Goal: Use online tool/utility: Utilize a website feature to perform a specific function

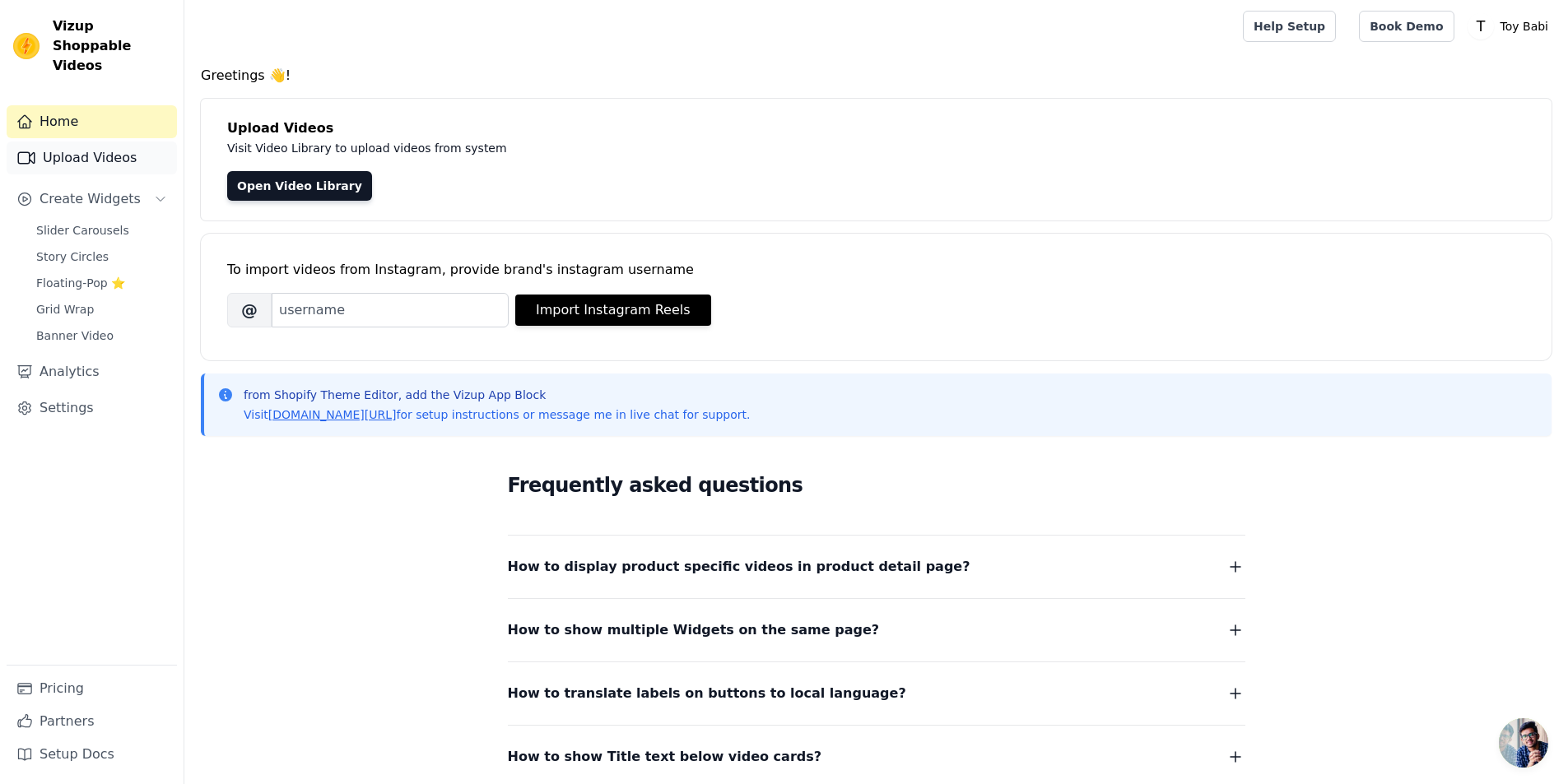
click at [138, 142] on link "Upload Videos" at bounding box center [91, 158] width 170 height 33
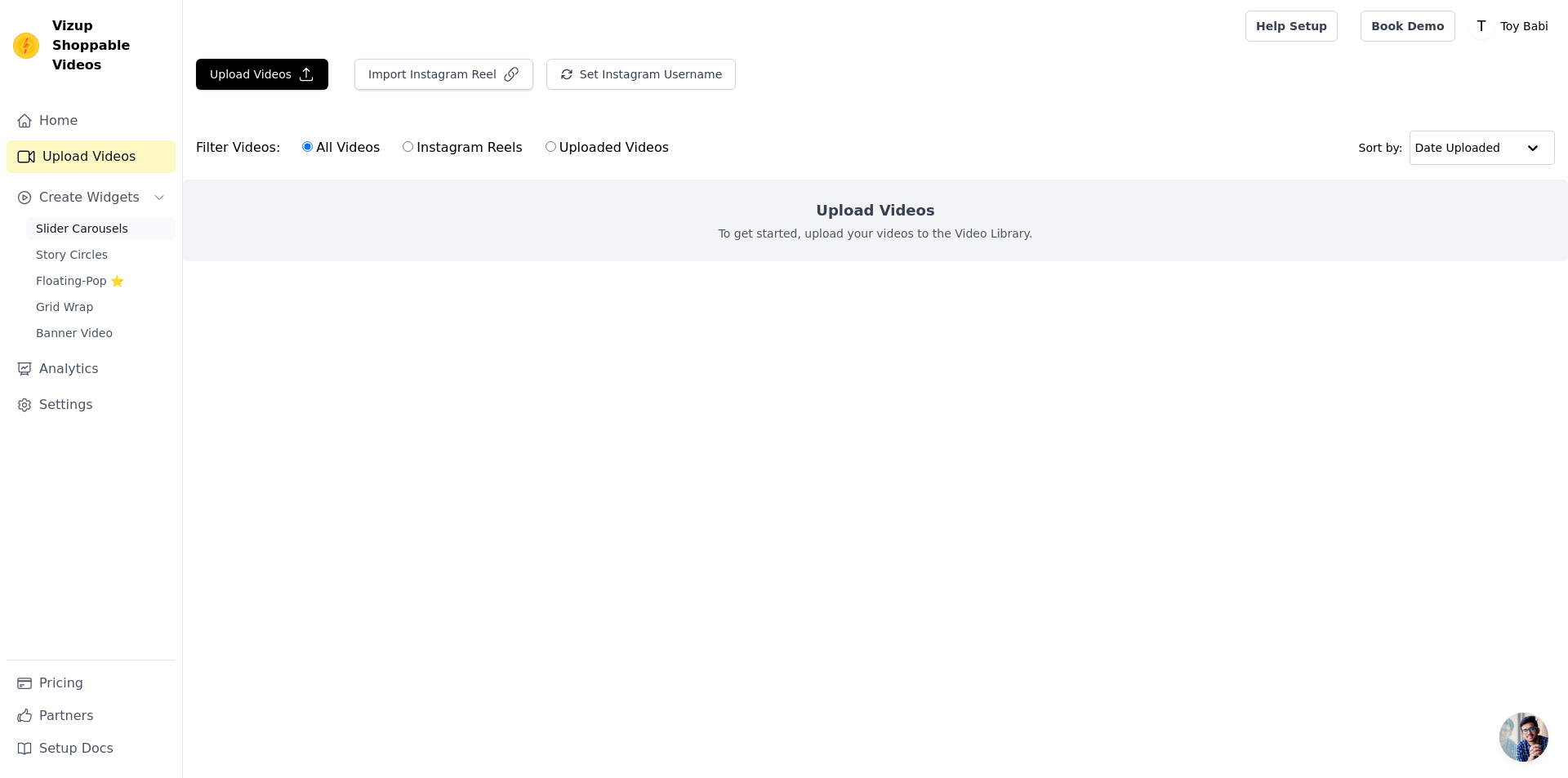
click at [100, 220] on span "Slider Carousels" at bounding box center [82, 229] width 92 height 16
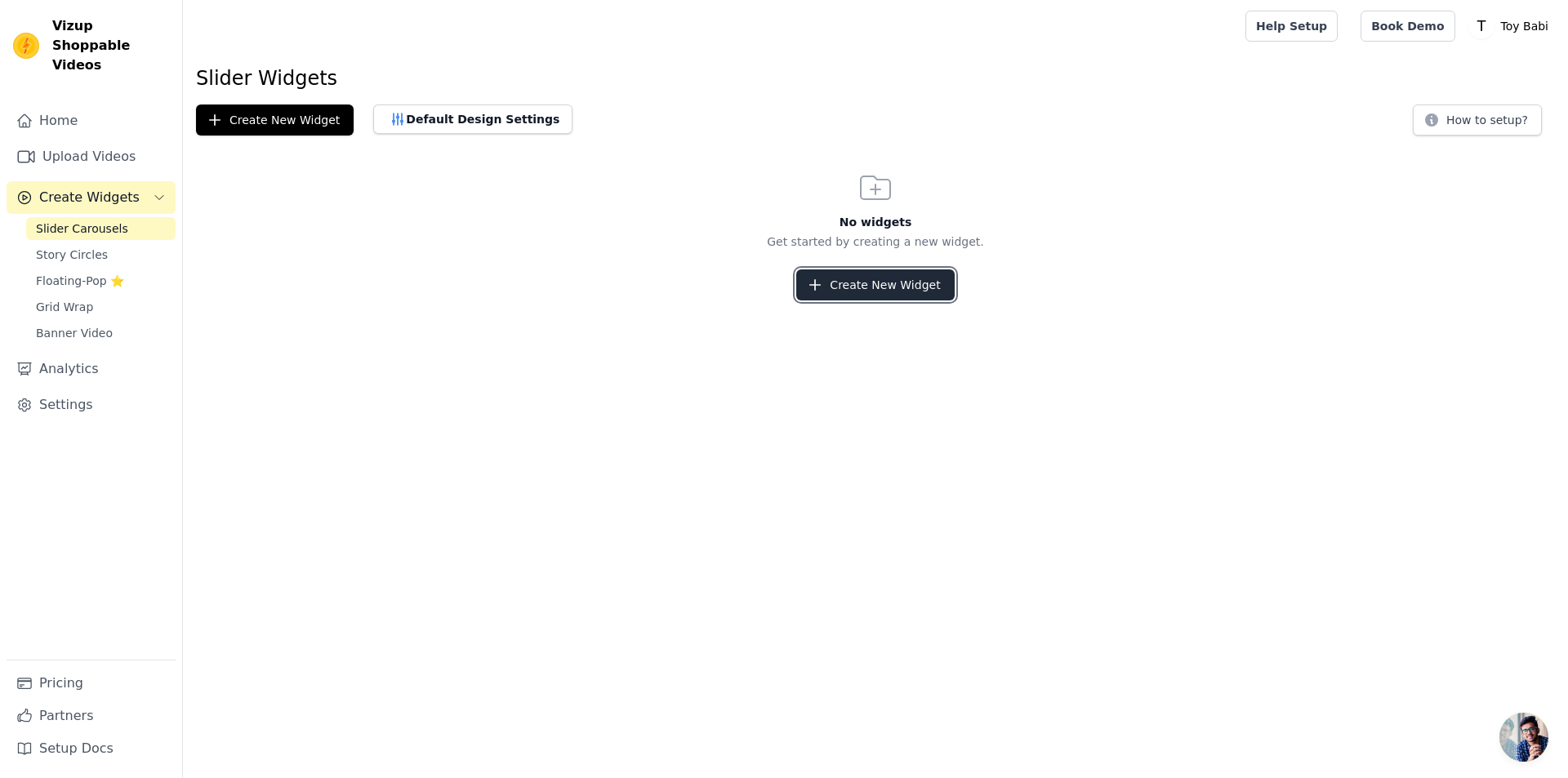
click at [880, 294] on button "Create New Widget" at bounding box center [875, 285] width 158 height 31
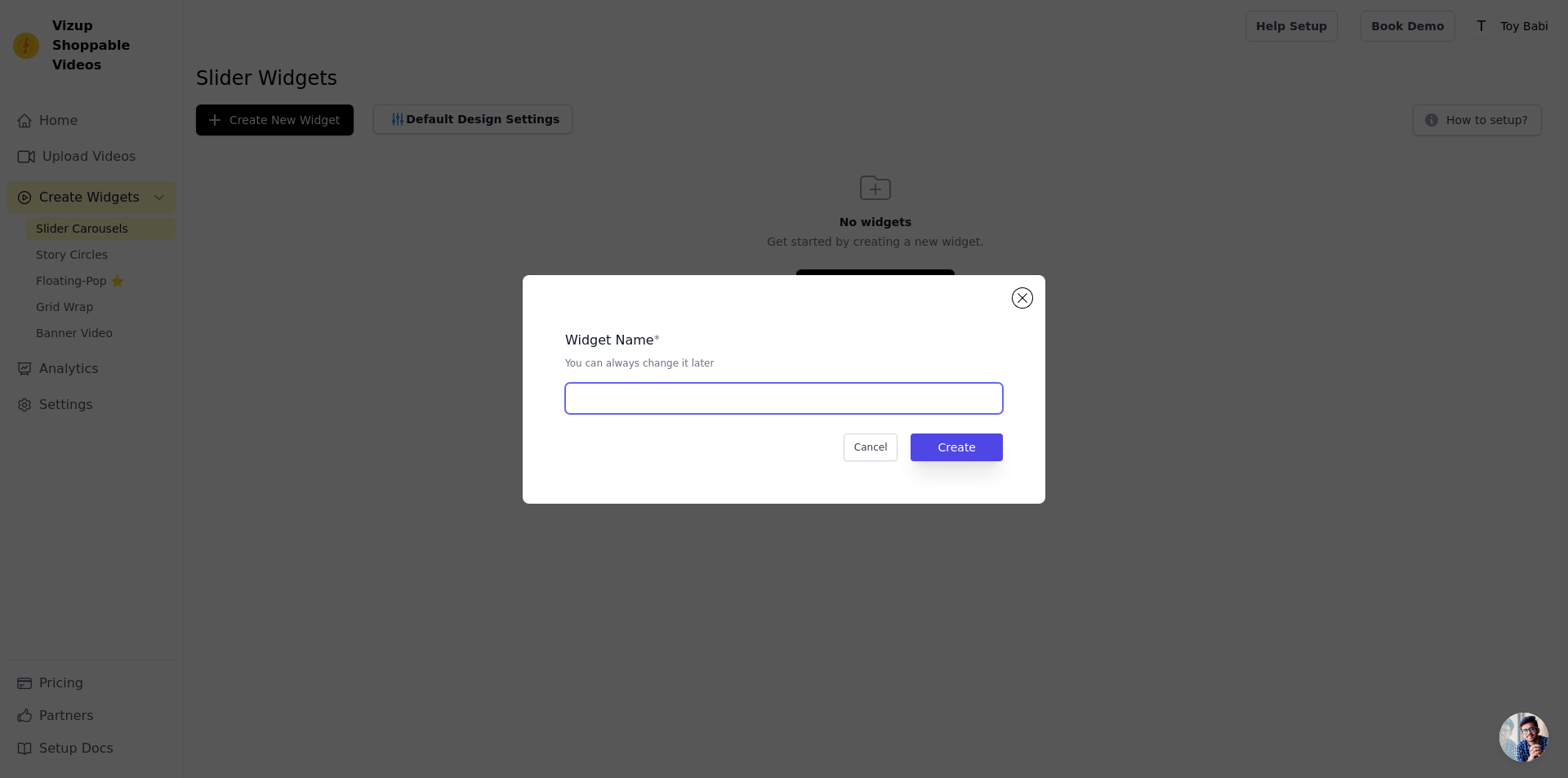
click at [751, 400] on input "text" at bounding box center [784, 399] width 438 height 31
click at [1021, 294] on button "Close modal" at bounding box center [1023, 298] width 20 height 20
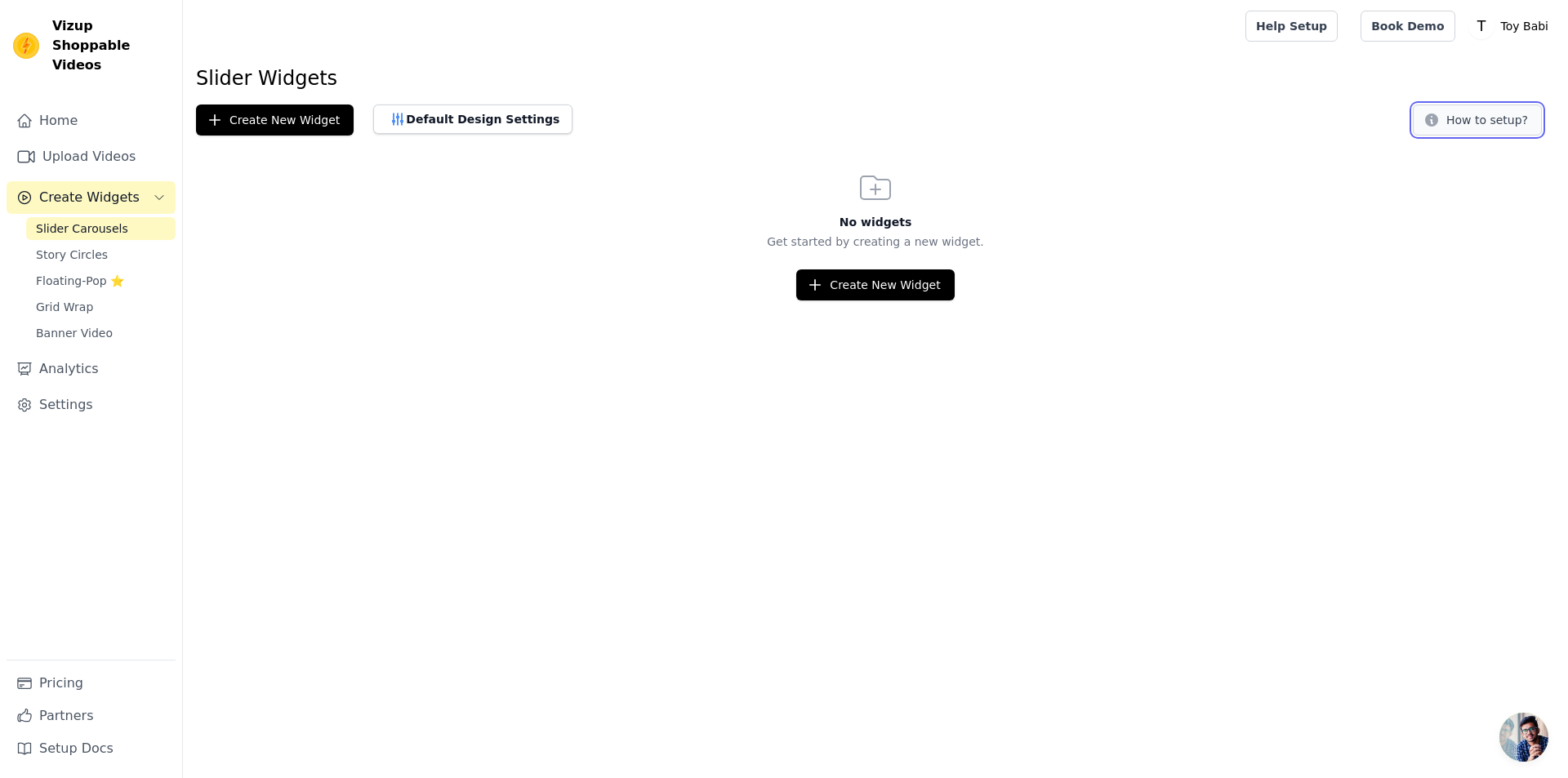
click at [1481, 126] on button "How to setup?" at bounding box center [1477, 120] width 129 height 31
